Goal: Task Accomplishment & Management: Use online tool/utility

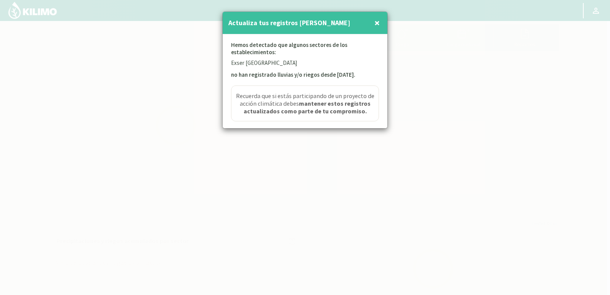
click at [380, 22] on button "×" at bounding box center [377, 22] width 9 height 15
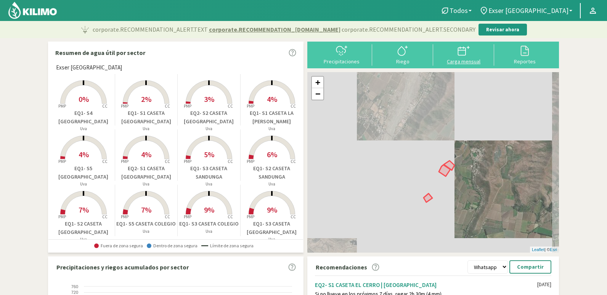
click at [472, 59] on div "Carga mensual" at bounding box center [464, 61] width 56 height 5
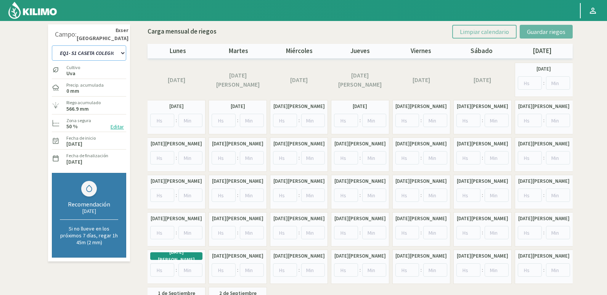
click at [121, 48] on select "EQ1- S1 CASETA COLEGIO EQ1- S1 [GEOGRAPHIC_DATA] EQ1- S1 [GEOGRAPHIC_DATA]- S1 …" at bounding box center [89, 52] width 74 height 15
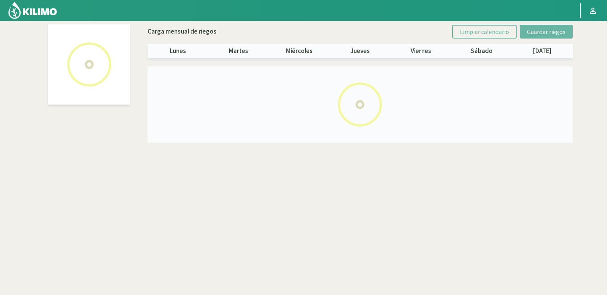
select select "2: Object"
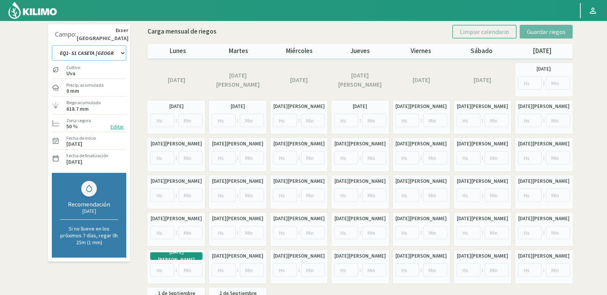
click at [118, 51] on select "EQ1- S1 CASETA COLEGIO EQ1- S1 [GEOGRAPHIC_DATA] EQ1- S1 [GEOGRAPHIC_DATA]- S1 …" at bounding box center [89, 52] width 74 height 15
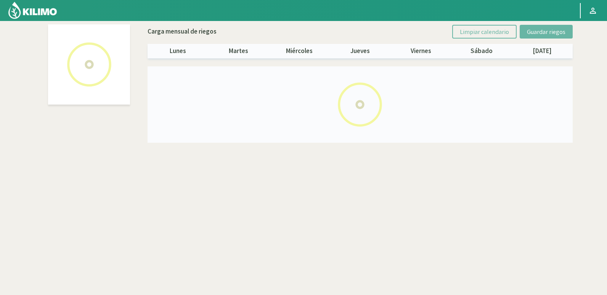
select select "18: Object"
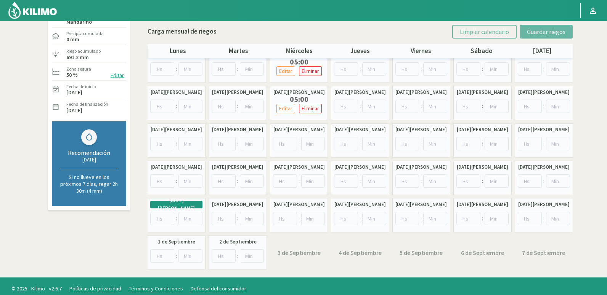
scroll to position [57, 0]
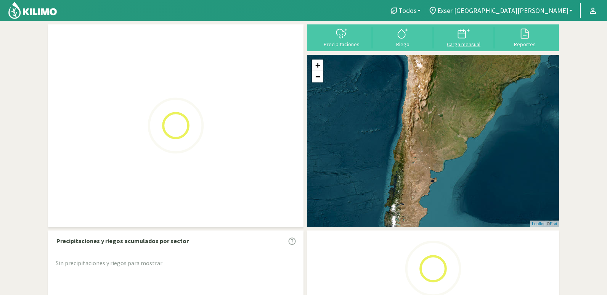
click at [465, 37] on div "Todos Todos Exser [GEOGRAPHIC_DATA][PERSON_NAME] Todos Exser [GEOGRAPHIC_DATA][…" at bounding box center [303, 169] width 607 height 339
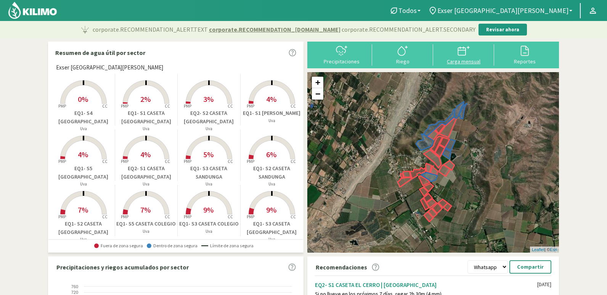
click at [462, 50] on icon at bounding box center [462, 50] width 8 height 0
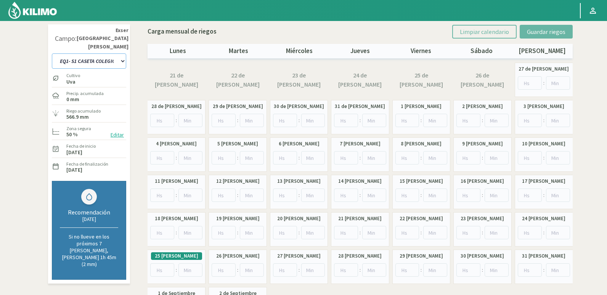
click at [122, 53] on select "EQ1- S1 CASETA COLEGIO EQ1- S1 [GEOGRAPHIC_DATA] EQ1- S1 [GEOGRAPHIC_DATA]- S1 …" at bounding box center [89, 60] width 74 height 15
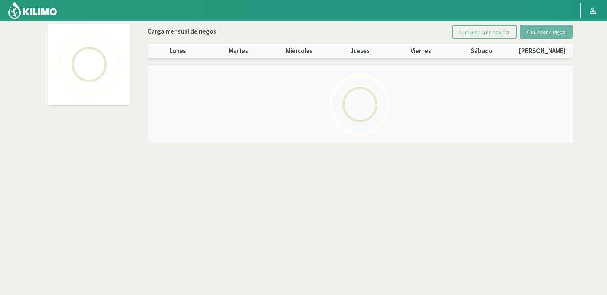
select select "13: Object"
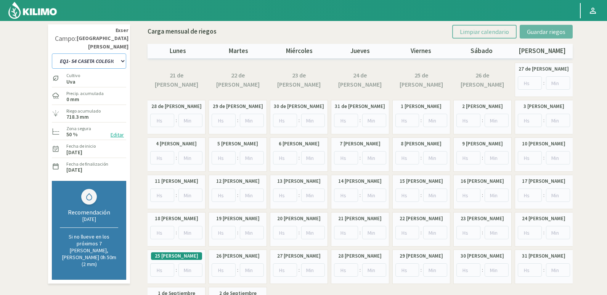
click at [117, 53] on select "EQ1- S1 CASETA COLEGIO EQ1- S1 [GEOGRAPHIC_DATA] EQ1- S1 [GEOGRAPHIC_DATA]- S1 …" at bounding box center [89, 60] width 74 height 15
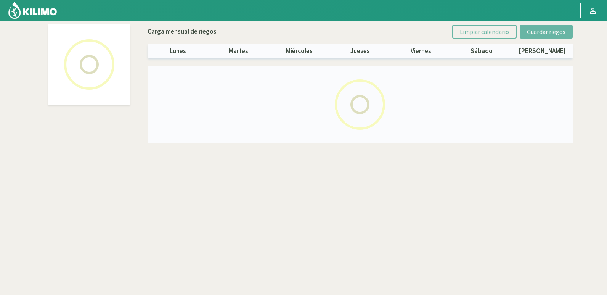
select select "4: Object"
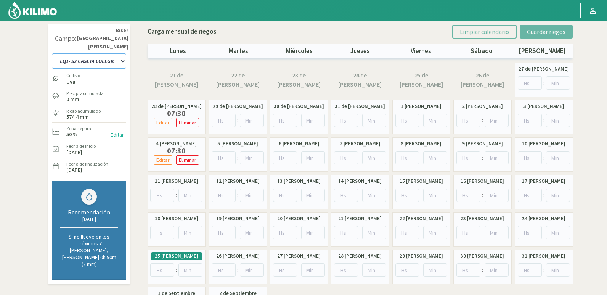
click at [123, 53] on select "EQ1- S1 CASETA COLEGIO EQ1- S1 [GEOGRAPHIC_DATA] EQ1- S1 [GEOGRAPHIC_DATA]- S1 …" at bounding box center [89, 60] width 74 height 15
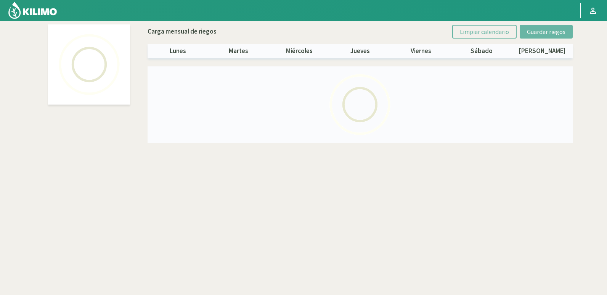
select select "21: Object"
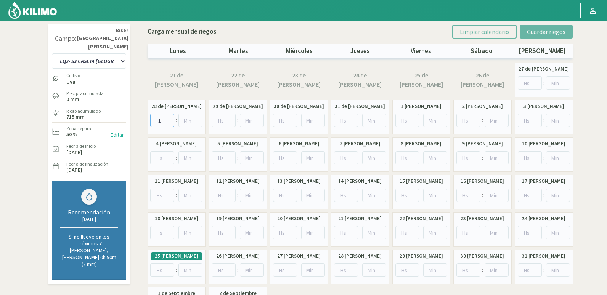
click at [168, 118] on input "1" at bounding box center [162, 120] width 24 height 13
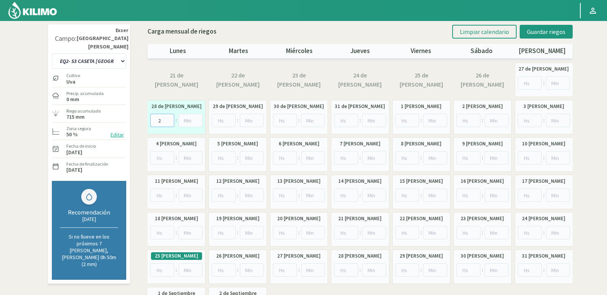
click at [168, 118] on input "2" at bounding box center [162, 120] width 24 height 13
click at [168, 118] on input "3" at bounding box center [162, 120] width 24 height 13
click at [168, 118] on input "4" at bounding box center [162, 120] width 24 height 13
click at [168, 118] on input "5" at bounding box center [162, 120] width 24 height 13
click at [168, 118] on input "6" at bounding box center [162, 120] width 24 height 13
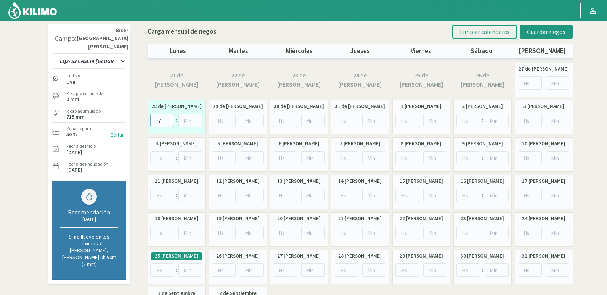
type input "7"
click at [168, 118] on input "7" at bounding box center [162, 120] width 24 height 13
click at [200, 116] on input "number" at bounding box center [191, 120] width 24 height 13
click at [196, 118] on input "25" at bounding box center [191, 120] width 24 height 13
click at [196, 118] on input "26" at bounding box center [191, 120] width 24 height 13
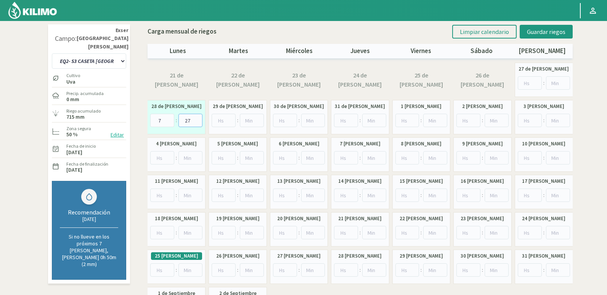
click at [196, 118] on input "27" at bounding box center [191, 120] width 24 height 13
click at [196, 118] on input "28" at bounding box center [191, 120] width 24 height 13
click at [196, 118] on input "29" at bounding box center [191, 120] width 24 height 13
type input "30"
click at [196, 118] on input "30" at bounding box center [191, 120] width 24 height 13
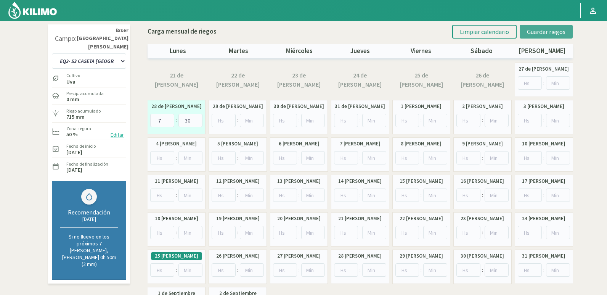
click at [554, 30] on span "Guardar riegos" at bounding box center [546, 32] width 39 height 8
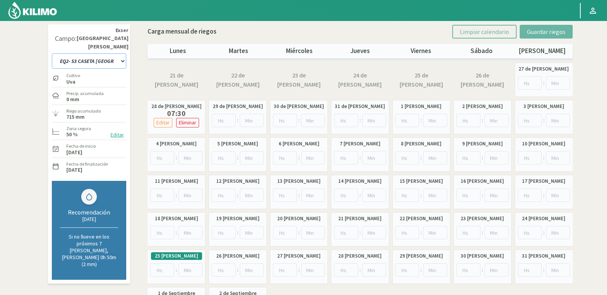
click at [122, 53] on select "EQ1- S1 CASETA COLEGIO EQ1- S1 [GEOGRAPHIC_DATA] EQ1- S1 [GEOGRAPHIC_DATA]- S1 …" at bounding box center [89, 60] width 74 height 15
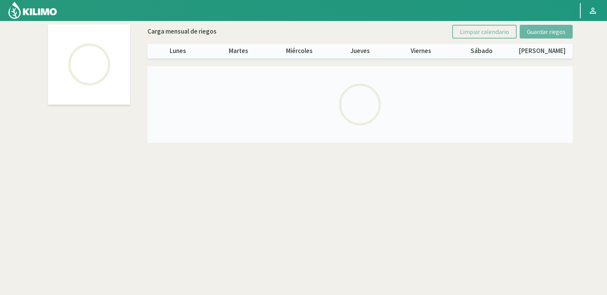
select select "10: Object"
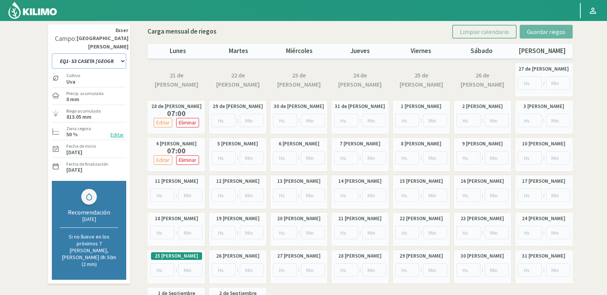
click at [123, 53] on select "EQ1- S1 CASETA COLEGIO EQ1- S1 [GEOGRAPHIC_DATA] EQ1- S1 [GEOGRAPHIC_DATA]- S1 …" at bounding box center [89, 60] width 74 height 15
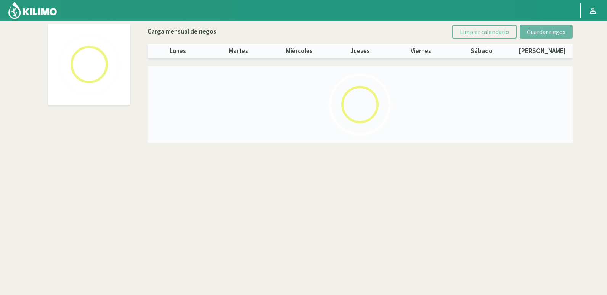
select select "24: Object"
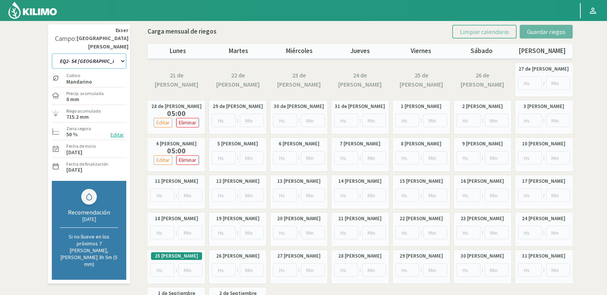
click at [122, 53] on select "EQ1- S1 CASETA COLEGIO EQ1- S1 [GEOGRAPHIC_DATA] EQ1- S1 [GEOGRAPHIC_DATA]- S1 …" at bounding box center [89, 60] width 74 height 15
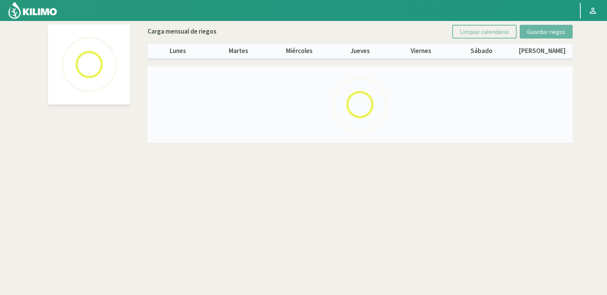
select select "22: Object"
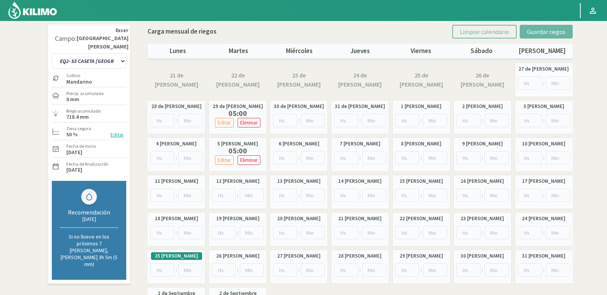
click at [139, 158] on div "Campo: [GEOGRAPHIC_DATA][PERSON_NAME] EQ1- S1 CASETA COLEGIO EQ1- S1 [GEOGRAPHI…" at bounding box center [303, 174] width 515 height 301
click at [138, 159] on div "Campo: [GEOGRAPHIC_DATA][PERSON_NAME] EQ1- S1 CASETA COLEGIO EQ1- S1 [GEOGRAPHI…" at bounding box center [303, 174] width 515 height 301
click at [33, 141] on section "Campo: [GEOGRAPHIC_DATA][PERSON_NAME] EQ1- S1 CASETA COLEGIO EQ1- S1 [GEOGRAPHI…" at bounding box center [303, 175] width 607 height 308
click at [116, 53] on select "EQ1- S1 CASETA COLEGIO EQ1- S1 [GEOGRAPHIC_DATA] EQ1- S1 [GEOGRAPHIC_DATA]- S1 …" at bounding box center [89, 60] width 74 height 15
click at [52, 53] on select "EQ1- S1 CASETA COLEGIO EQ1- S1 [GEOGRAPHIC_DATA] EQ1- S1 [GEOGRAPHIC_DATA]- S1 …" at bounding box center [89, 60] width 74 height 15
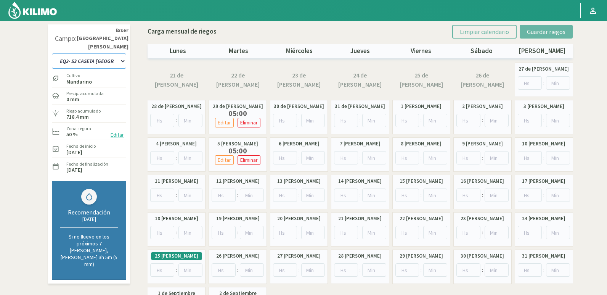
click at [105, 55] on select "EQ1- S1 CASETA COLEGIO EQ1- S1 [GEOGRAPHIC_DATA] EQ1- S1 [GEOGRAPHIC_DATA]- S1 …" at bounding box center [89, 60] width 74 height 15
